Goal: Transaction & Acquisition: Purchase product/service

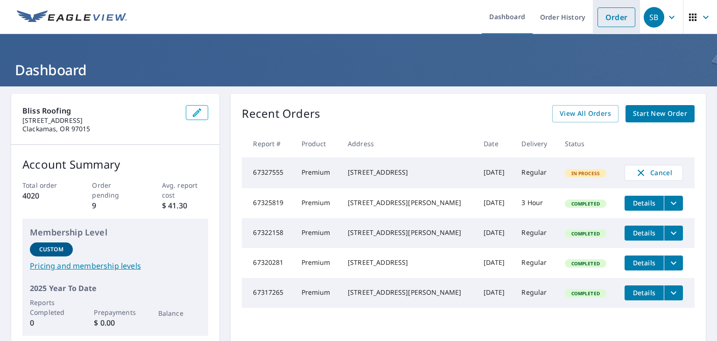
click at [608, 15] on link "Order" at bounding box center [616, 17] width 38 height 20
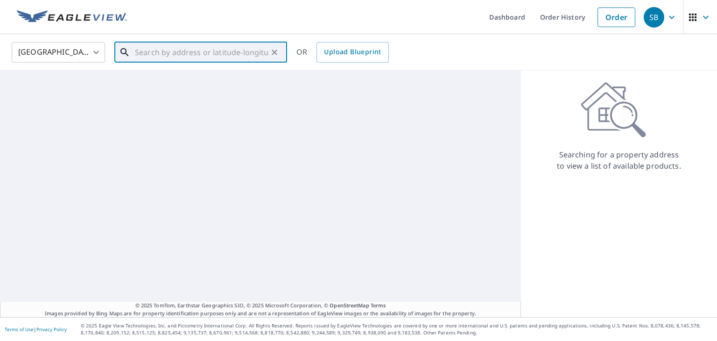
click at [217, 58] on input "text" at bounding box center [201, 52] width 133 height 26
paste input "[STREET_ADDRESS][PERSON_NAME]"
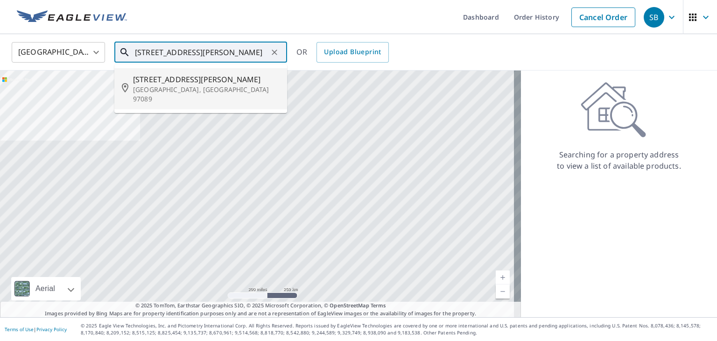
click at [200, 86] on p "[GEOGRAPHIC_DATA], [GEOGRAPHIC_DATA] 97089" at bounding box center [206, 94] width 146 height 19
type input "[STREET_ADDRESS][PERSON_NAME]"
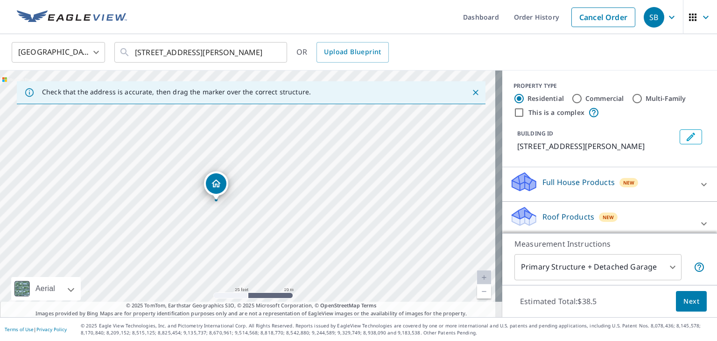
click at [600, 212] on div "New" at bounding box center [607, 216] width 19 height 9
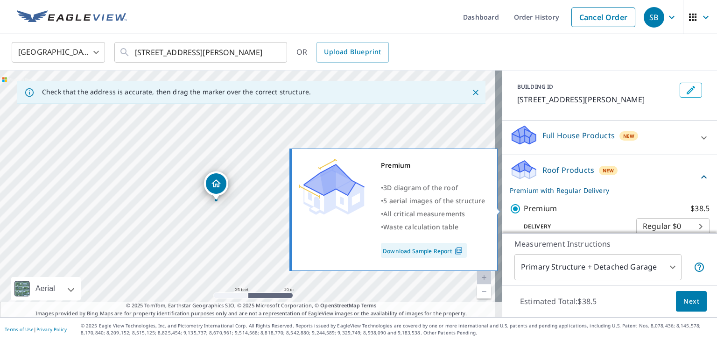
scroll to position [93, 0]
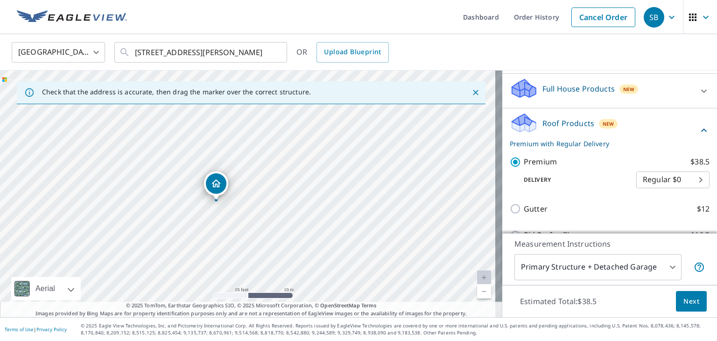
click at [648, 187] on body "SB SB Dashboard Order History Cancel Order SB [GEOGRAPHIC_DATA] [GEOGRAPHIC_DAT…" at bounding box center [358, 170] width 717 height 341
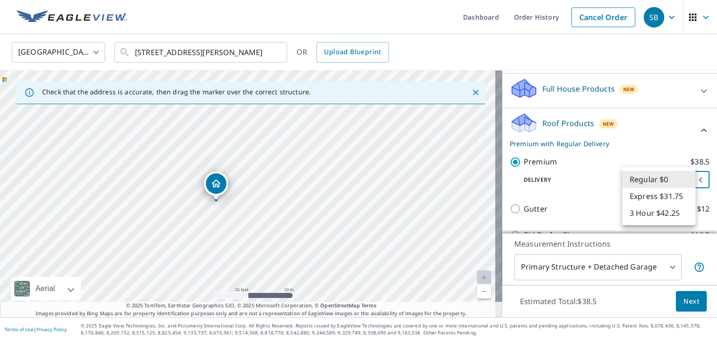
click at [645, 213] on li "3 Hour $42.25" at bounding box center [658, 212] width 73 height 17
type input "7"
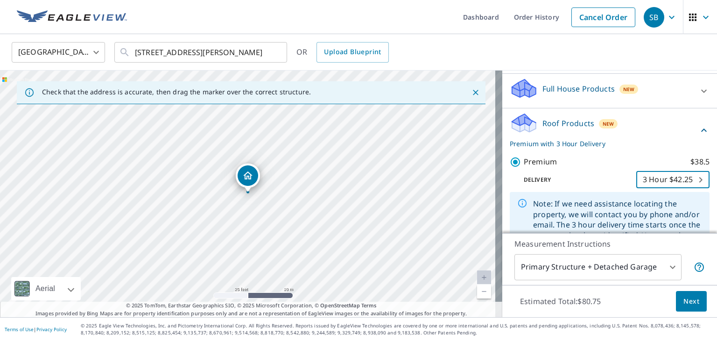
click at [686, 305] on span "Next" at bounding box center [691, 301] width 16 height 12
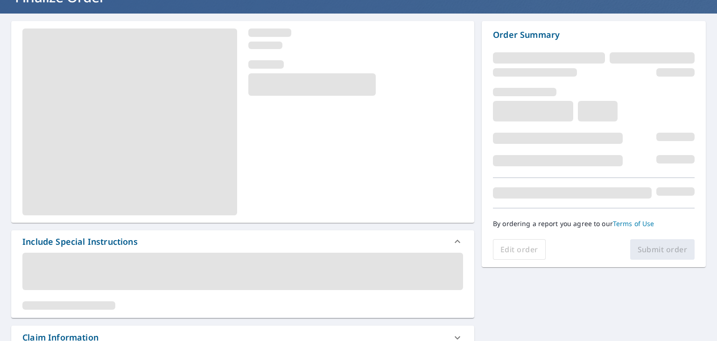
scroll to position [187, 0]
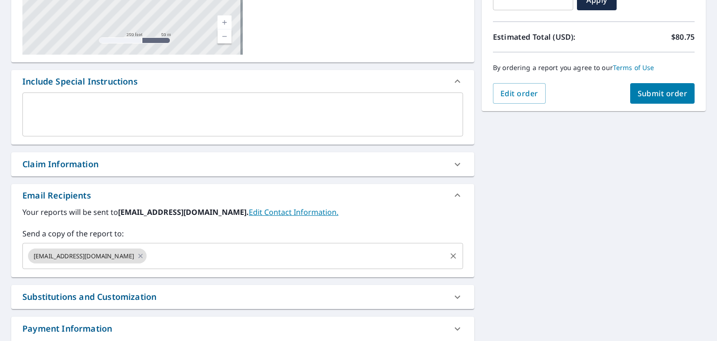
click at [148, 262] on input "text" at bounding box center [296, 256] width 297 height 18
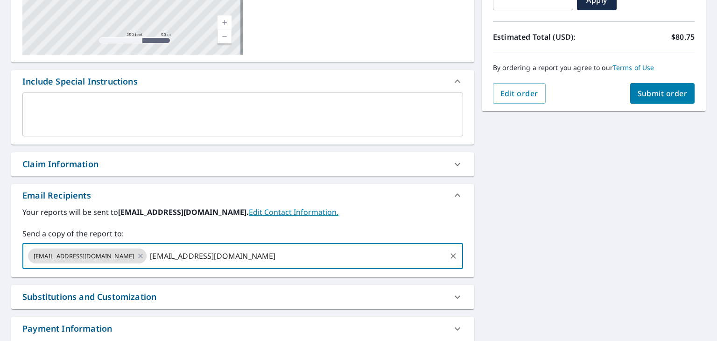
type input "[EMAIL_ADDRESS][DOMAIN_NAME]"
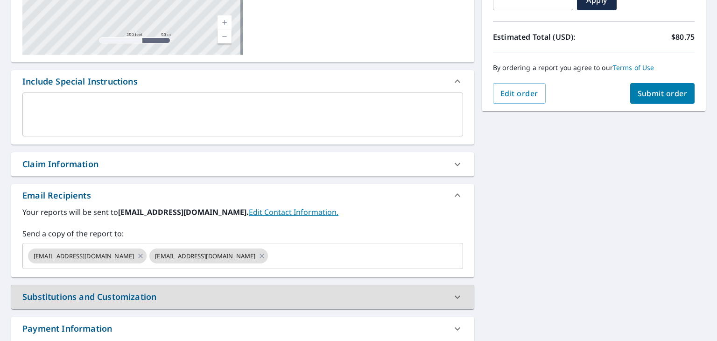
click at [650, 92] on span "Submit order" at bounding box center [662, 93] width 50 height 10
checkbox input "true"
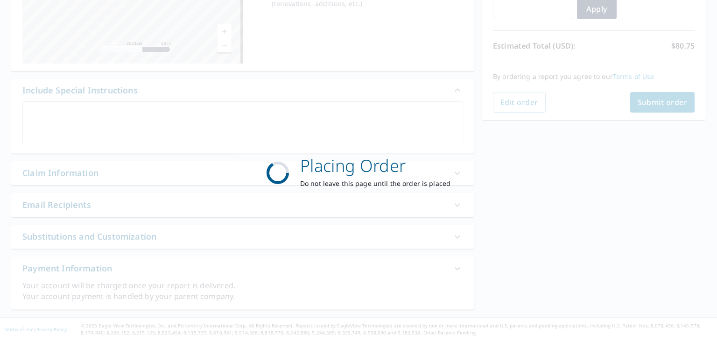
scroll to position [177, 0]
